Goal: Transaction & Acquisition: Purchase product/service

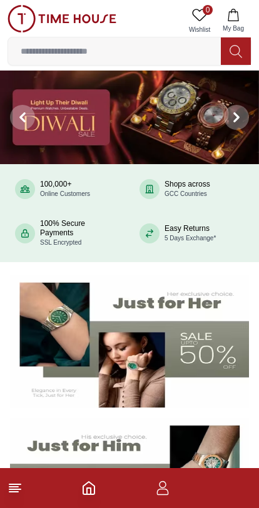
click at [159, 495] on icon "button" at bounding box center [163, 492] width 12 height 6
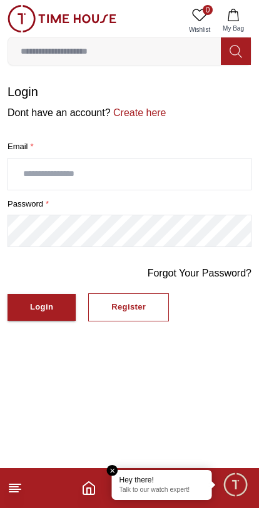
click at [210, 175] on input "text" at bounding box center [129, 174] width 242 height 31
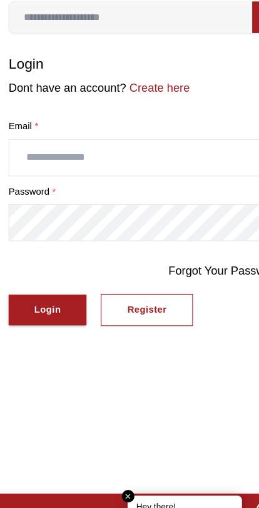
type input "*"
type input "**********"
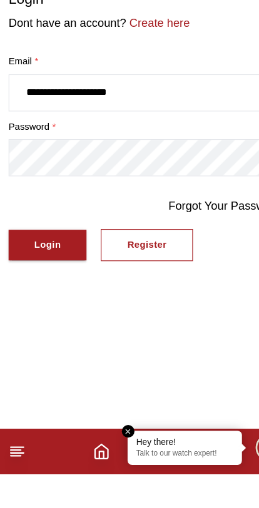
click at [33, 300] on div "Login" at bounding box center [41, 307] width 23 height 14
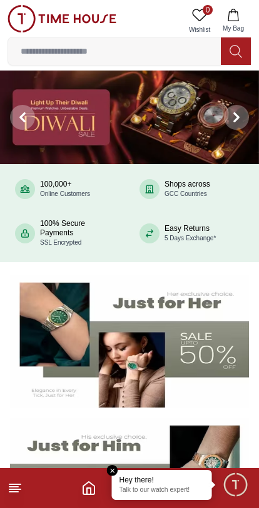
click at [8, 493] on icon at bounding box center [14, 488] width 15 height 15
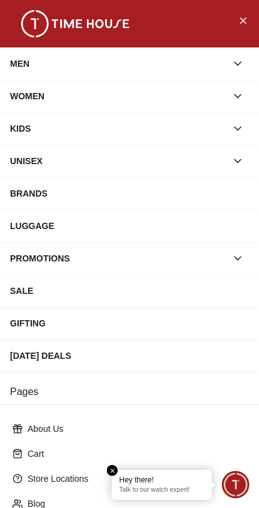
click at [211, 61] on div "MEN" at bounding box center [118, 63] width 216 height 22
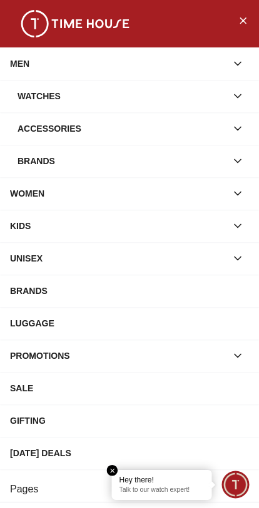
click at [166, 92] on div "Watches" at bounding box center [121, 96] width 209 height 22
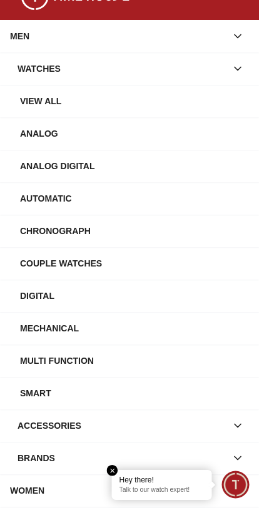
scroll to position [9, 0]
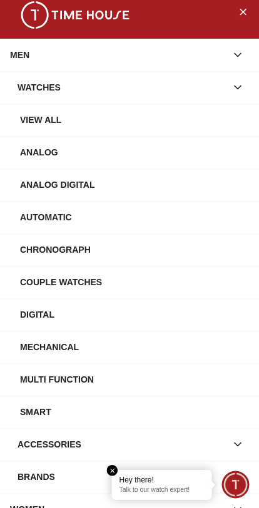
click at [188, 151] on div "Analog" at bounding box center [134, 152] width 229 height 22
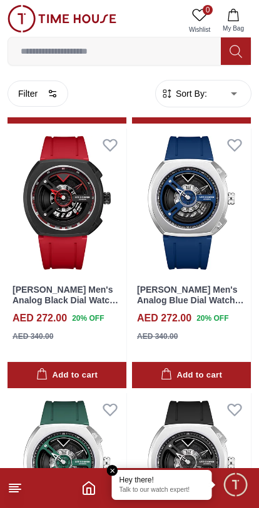
scroll to position [2138, 0]
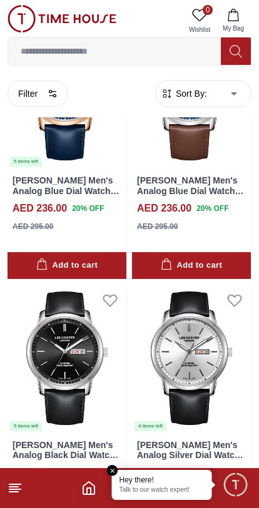
scroll to position [3042, 0]
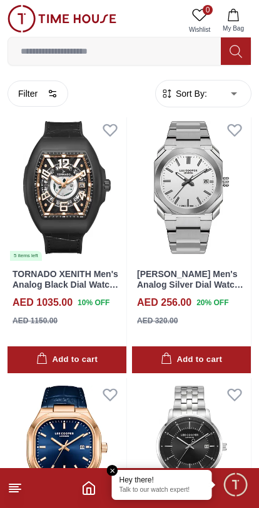
scroll to position [7432, 0]
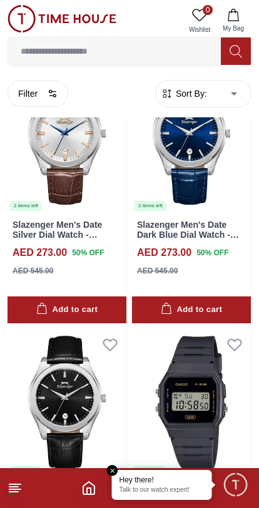
scroll to position [10130, 0]
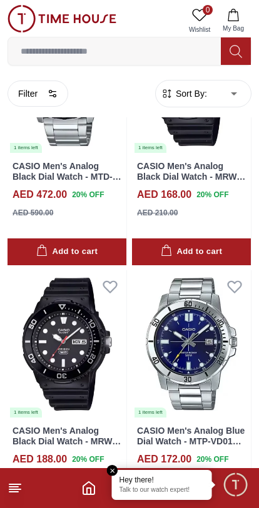
scroll to position [10983, 0]
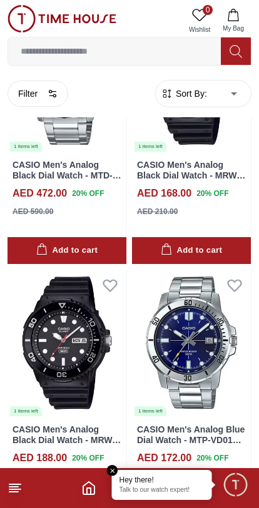
click at [162, 294] on img at bounding box center [191, 343] width 119 height 149
